Goal: Transaction & Acquisition: Download file/media

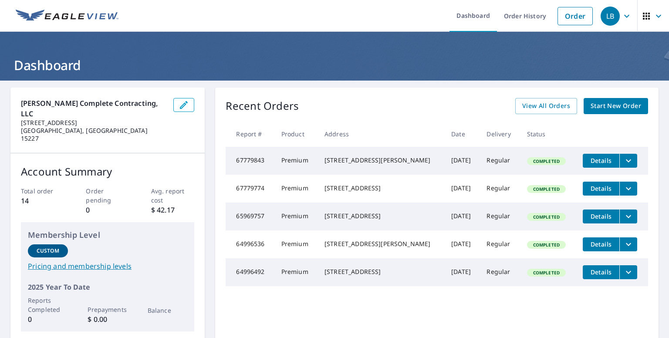
click at [591, 189] on span "Details" at bounding box center [601, 188] width 26 height 8
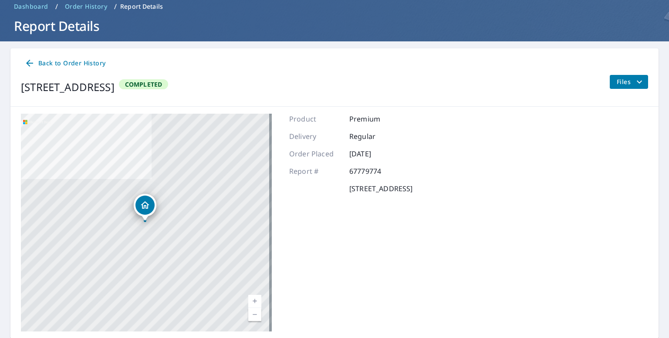
scroll to position [24, 0]
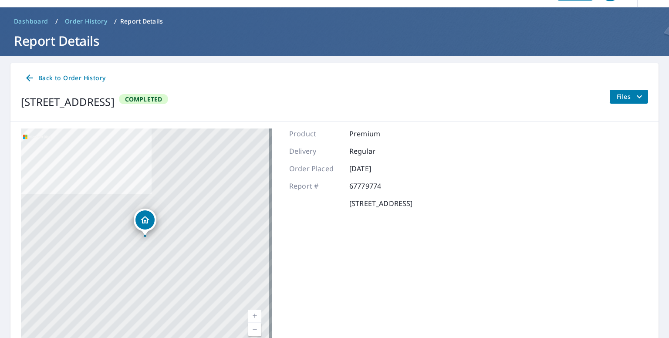
click at [634, 98] on icon "filesDropdownBtn-67779774" at bounding box center [639, 96] width 10 height 10
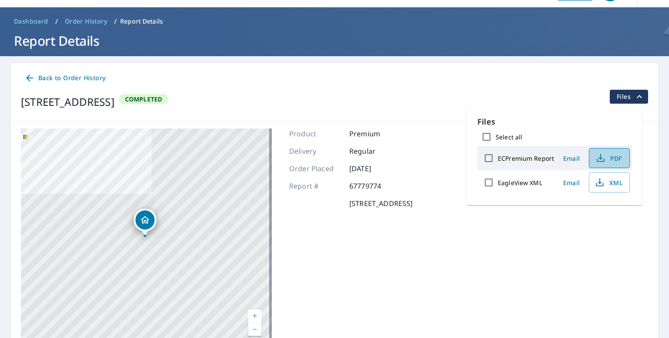
click at [596, 151] on button "PDF" at bounding box center [609, 158] width 41 height 20
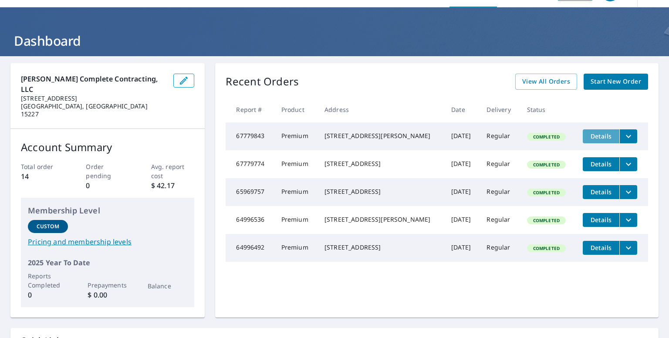
click at [593, 137] on span "Details" at bounding box center [601, 136] width 26 height 8
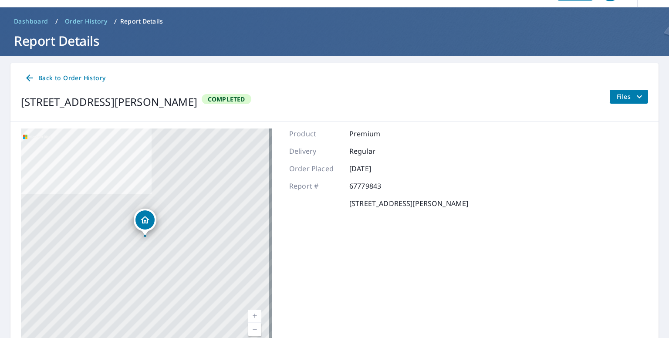
click at [634, 98] on icon "filesDropdownBtn-67779843" at bounding box center [639, 96] width 10 height 10
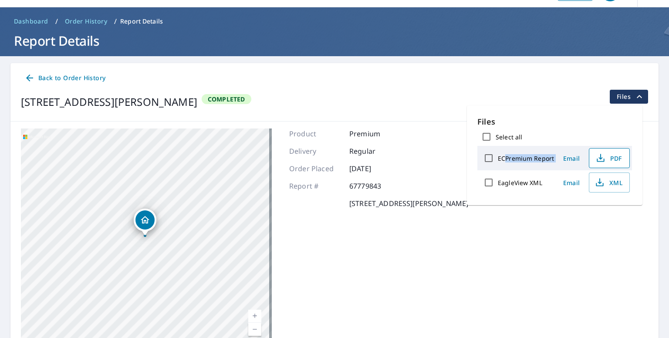
drag, startPoint x: 507, startPoint y: 161, endPoint x: 613, endPoint y: 161, distance: 106.2
click at [613, 161] on div "ECPremium Report Email PDF" at bounding box center [554, 158] width 155 height 24
click at [606, 158] on span "PDF" at bounding box center [608, 158] width 28 height 10
click at [595, 158] on icon "button" at bounding box center [600, 158] width 10 height 10
